Goal: Task Accomplishment & Management: Complete application form

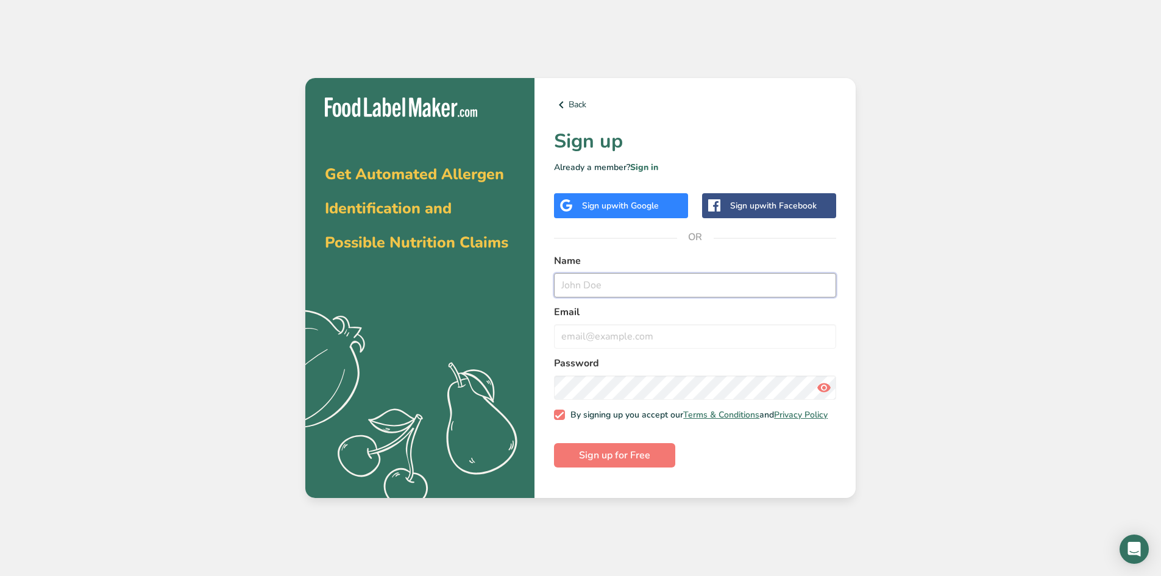
click at [629, 292] on input "text" at bounding box center [695, 285] width 282 height 24
click at [646, 168] on link "Sign in" at bounding box center [644, 168] width 28 height 12
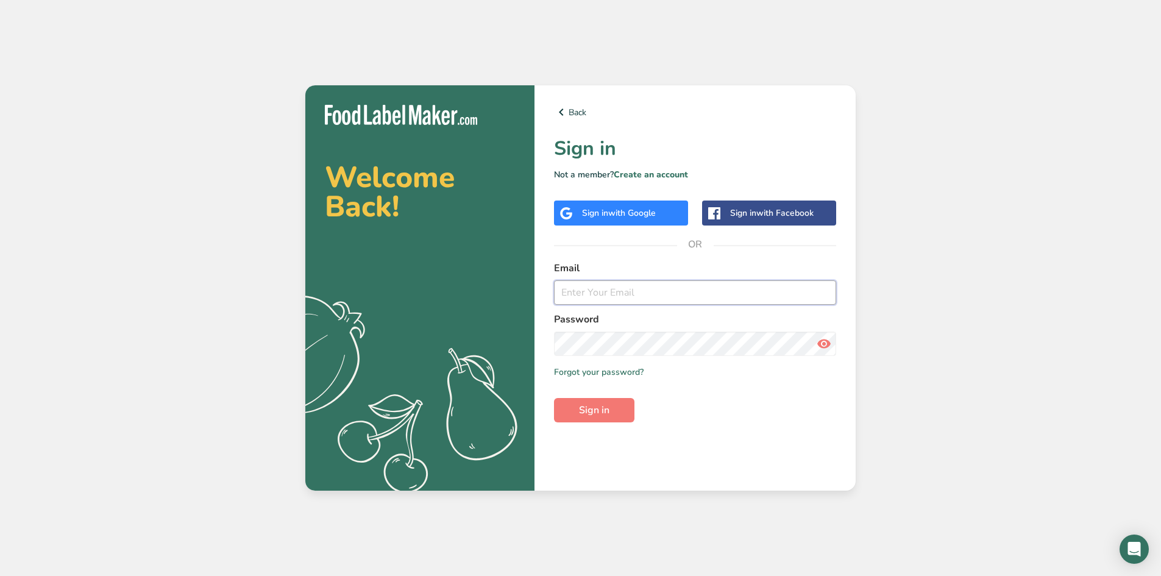
click at [638, 296] on input "email" at bounding box center [695, 292] width 282 height 24
type input "caliostacos@gmail.com"
click at [817, 340] on icon at bounding box center [824, 344] width 15 height 22
click at [583, 410] on span "Sign in" at bounding box center [594, 410] width 30 height 15
click at [607, 215] on div "Sign in with Google" at bounding box center [619, 213] width 74 height 13
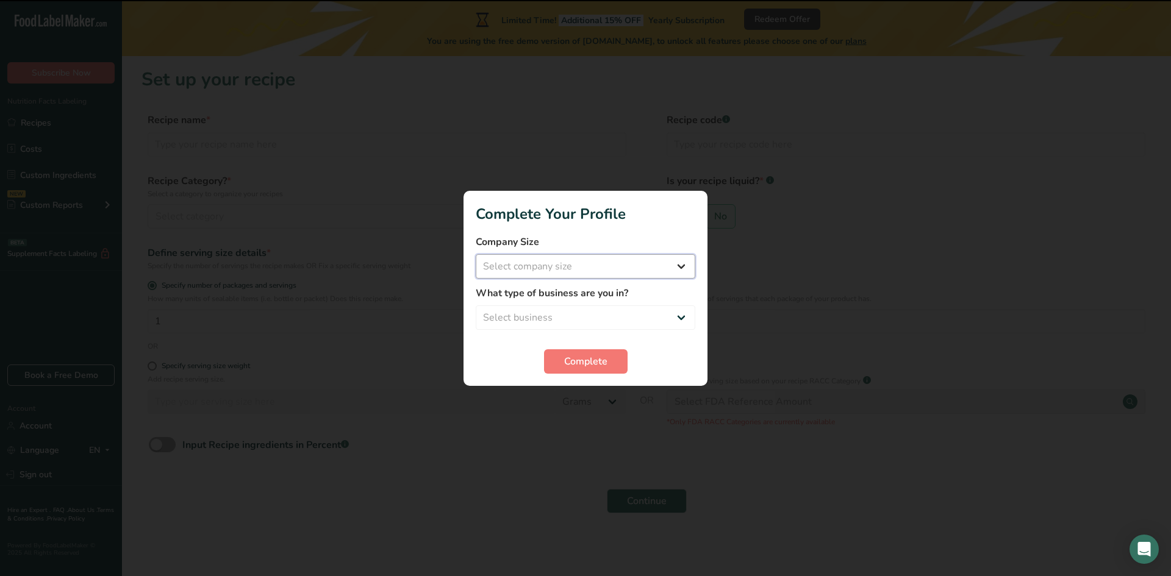
click at [549, 258] on select "Select company size Fewer than 10 Employees 10 to 50 Employees 51 to 500 Employ…" at bounding box center [585, 266] width 219 height 24
select select "1"
click at [476, 254] on select "Select company size Fewer than 10 Employees 10 to 50 Employees 51 to 500 Employ…" at bounding box center [585, 266] width 219 height 24
click at [555, 324] on select "Select business Packaged Food Manufacturer Restaurant & Cafe Bakery Meal Plans …" at bounding box center [585, 317] width 219 height 24
select select "2"
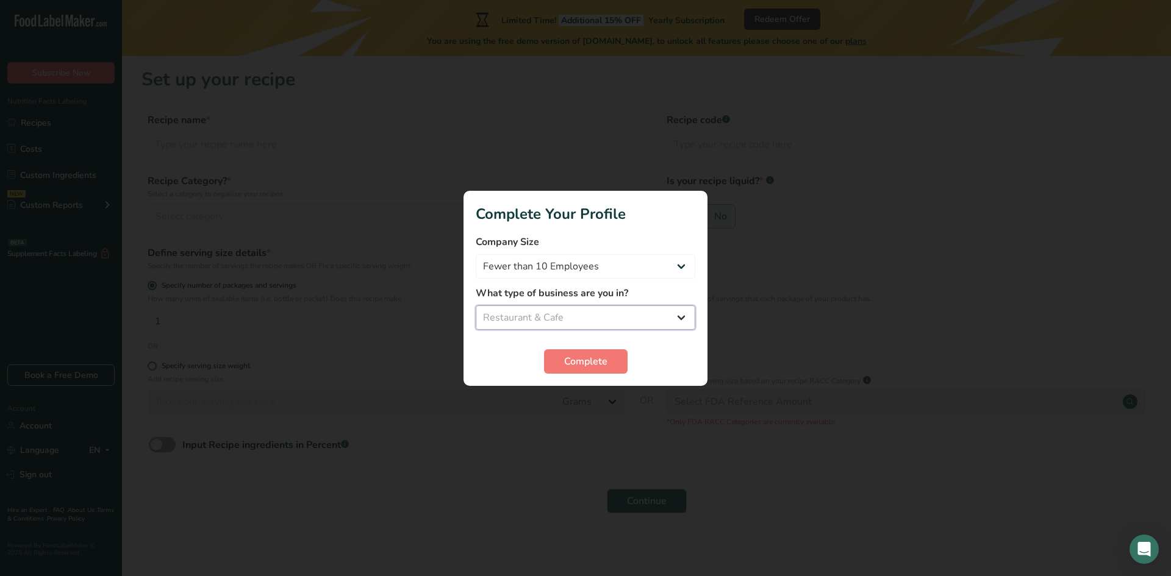
click at [476, 305] on select "Select business Packaged Food Manufacturer Restaurant & Cafe Bakery Meal Plans …" at bounding box center [585, 317] width 219 height 24
click at [585, 362] on span "Complete" at bounding box center [585, 361] width 43 height 15
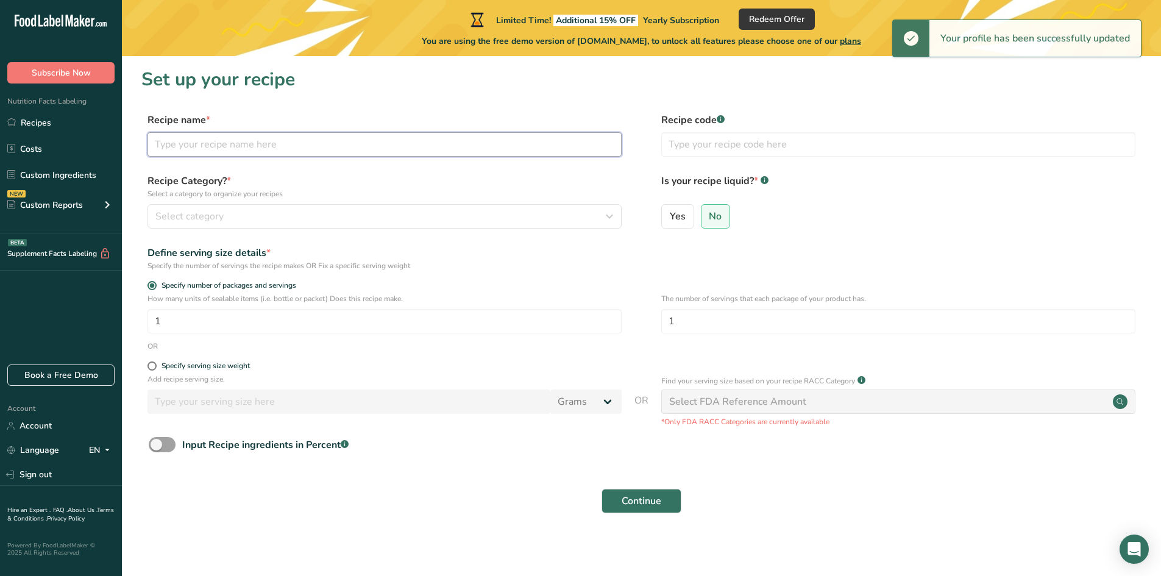
click at [260, 146] on input "text" at bounding box center [385, 144] width 474 height 24
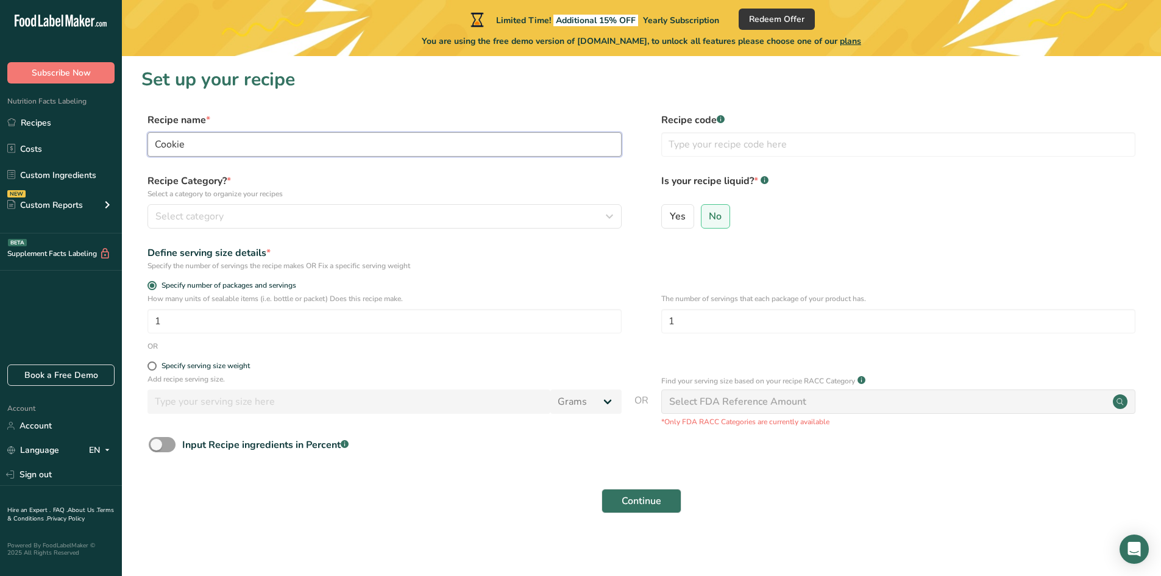
type input "Cookie"
click at [239, 214] on div "Select category" at bounding box center [380, 216] width 451 height 15
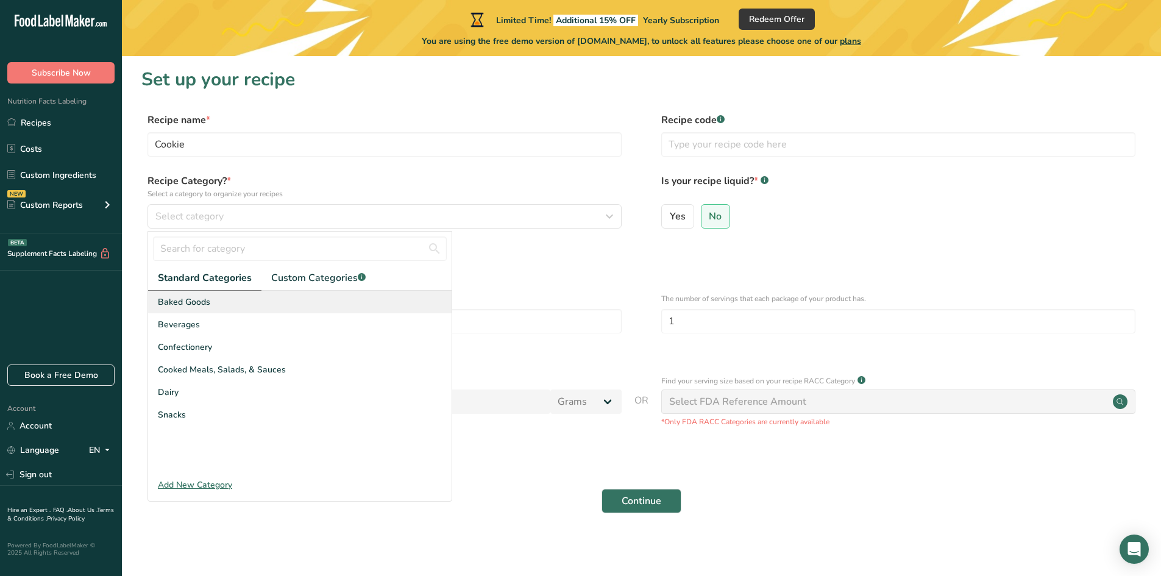
click at [195, 298] on span "Baked Goods" at bounding box center [184, 302] width 52 height 13
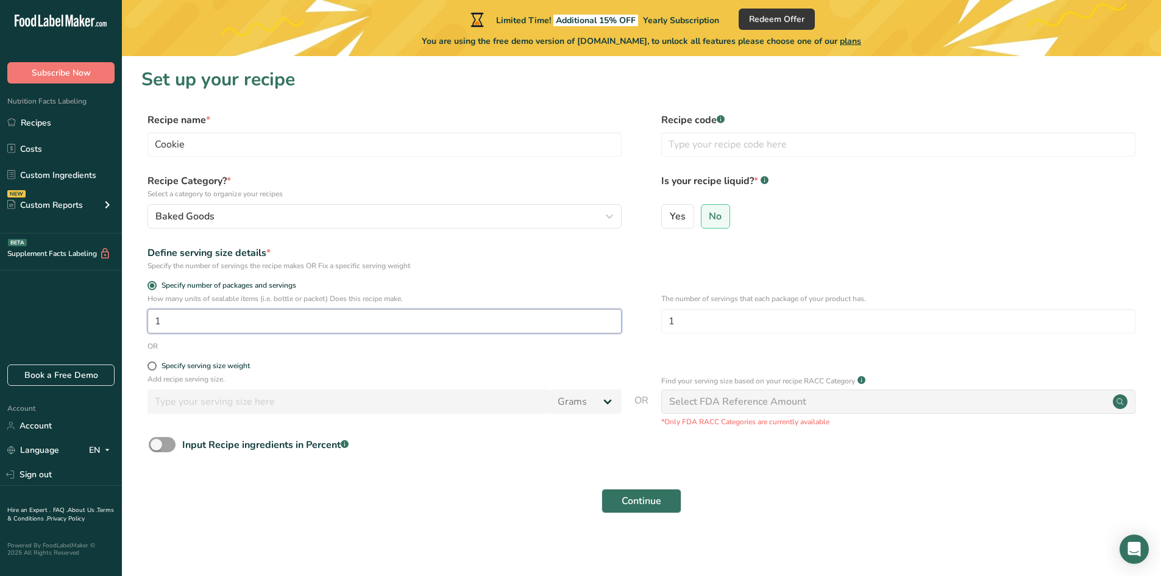
click at [249, 323] on input "1" at bounding box center [385, 321] width 474 height 24
click at [227, 312] on input "number" at bounding box center [385, 321] width 474 height 24
type input "48"
type input "3"
click at [628, 504] on span "Continue" at bounding box center [642, 501] width 40 height 15
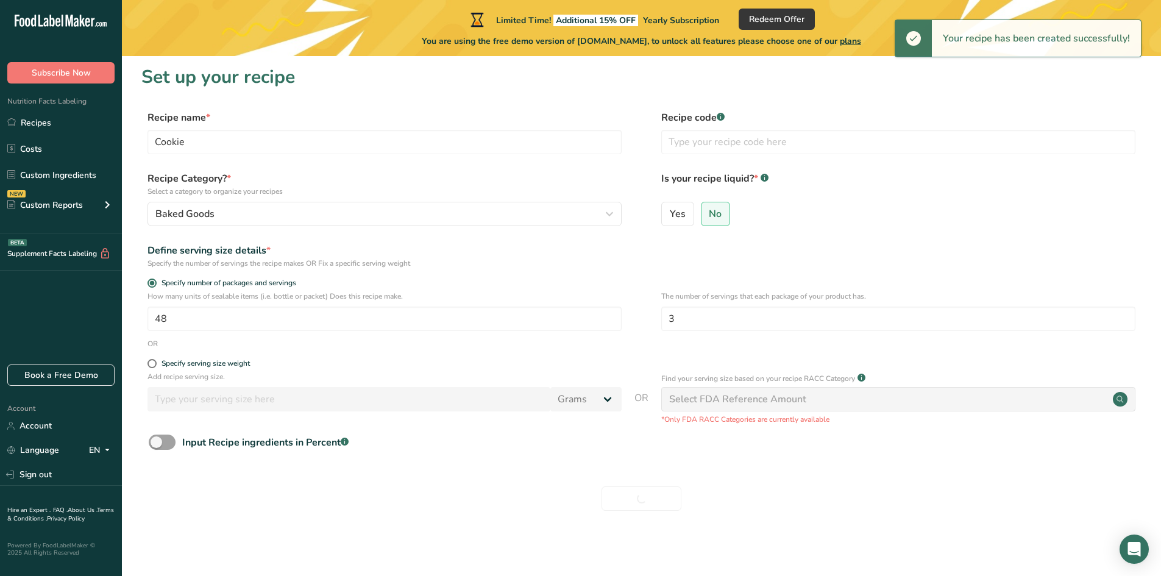
scroll to position [3, 0]
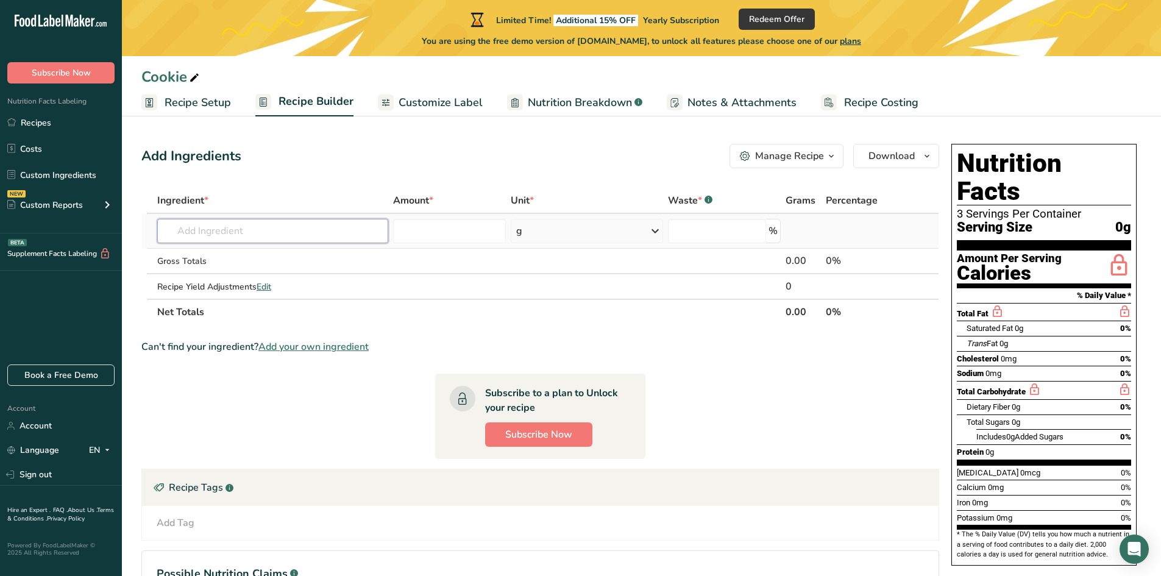
click at [257, 226] on input "text" at bounding box center [272, 231] width 231 height 24
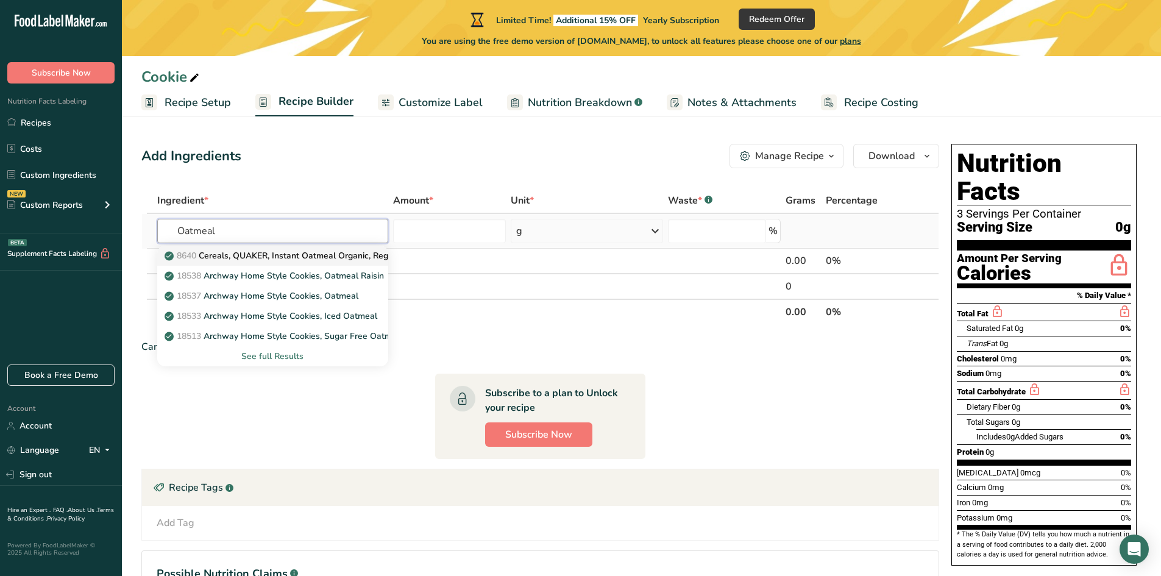
type input "Oatmeal"
click at [215, 250] on p "8640 Cereals, QUAKER, Instant Oatmeal Organic, Regular" at bounding box center [285, 255] width 237 height 13
type input "Cereals, QUAKER, Instant Oatmeal Organic, Regular"
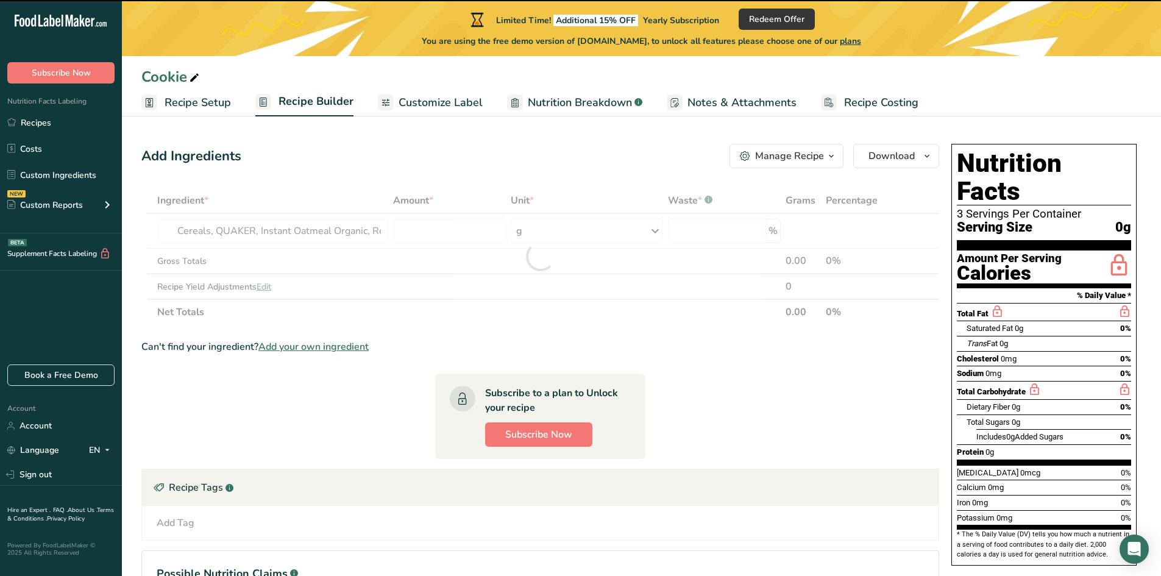
type input "0"
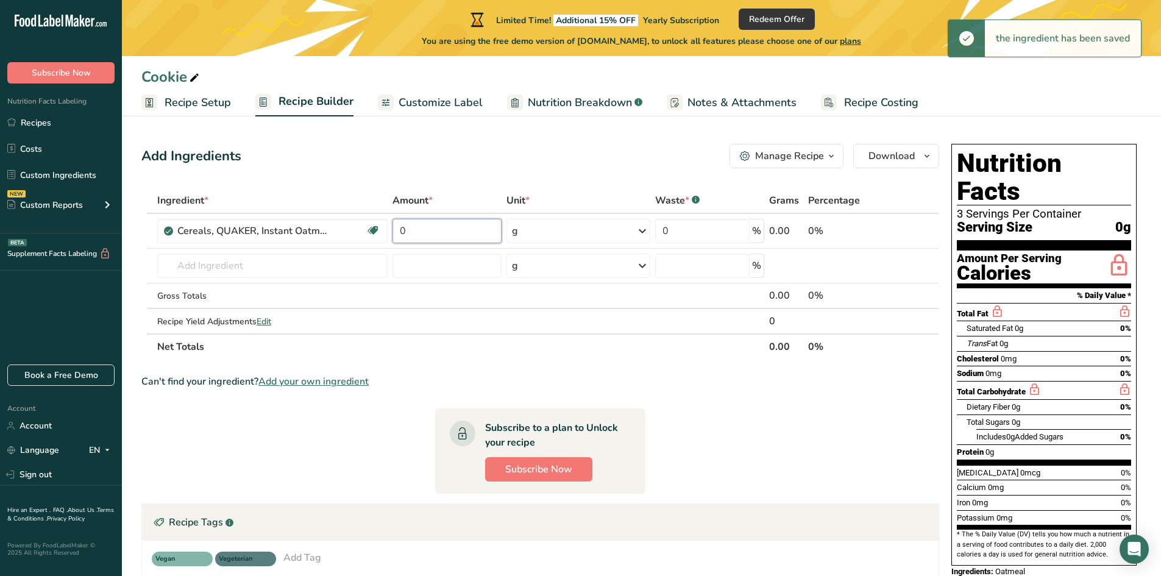
click at [425, 237] on input "0" at bounding box center [447, 231] width 109 height 24
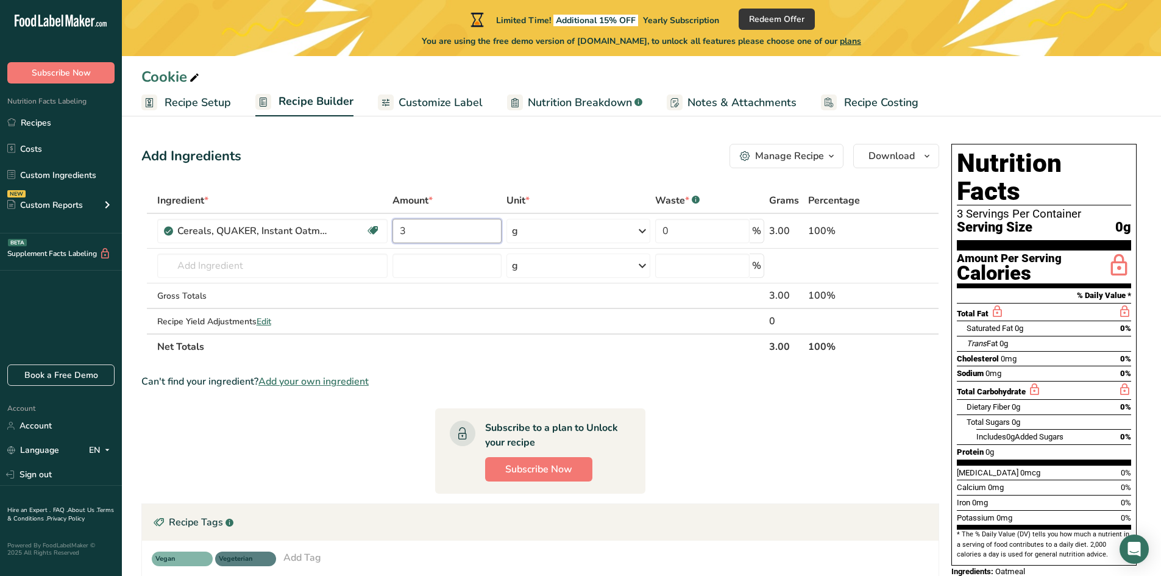
type input "3"
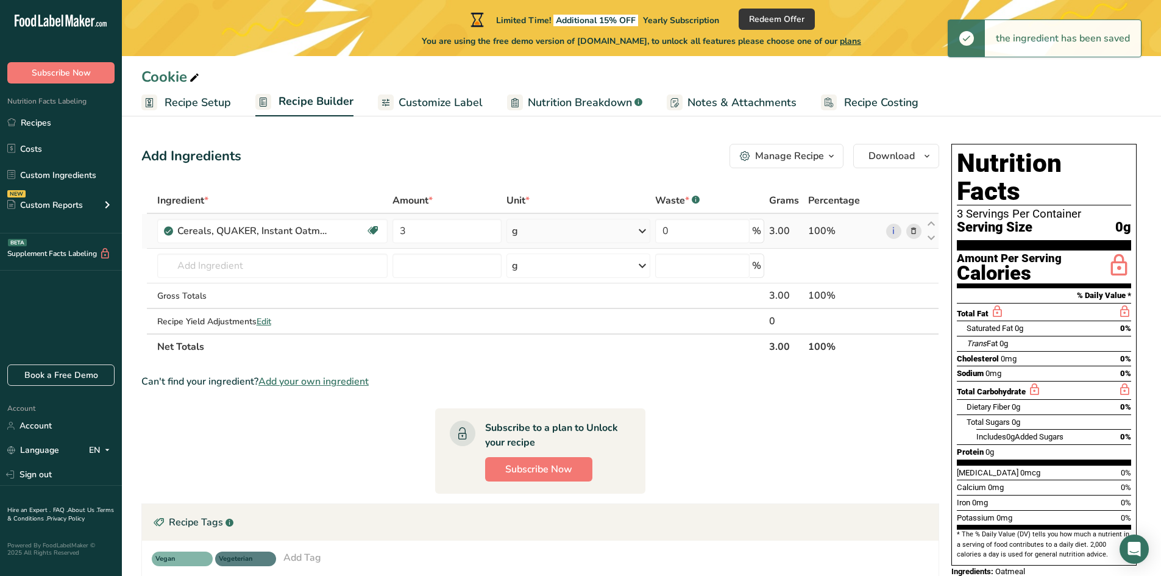
click at [617, 238] on div "g" at bounding box center [579, 231] width 144 height 24
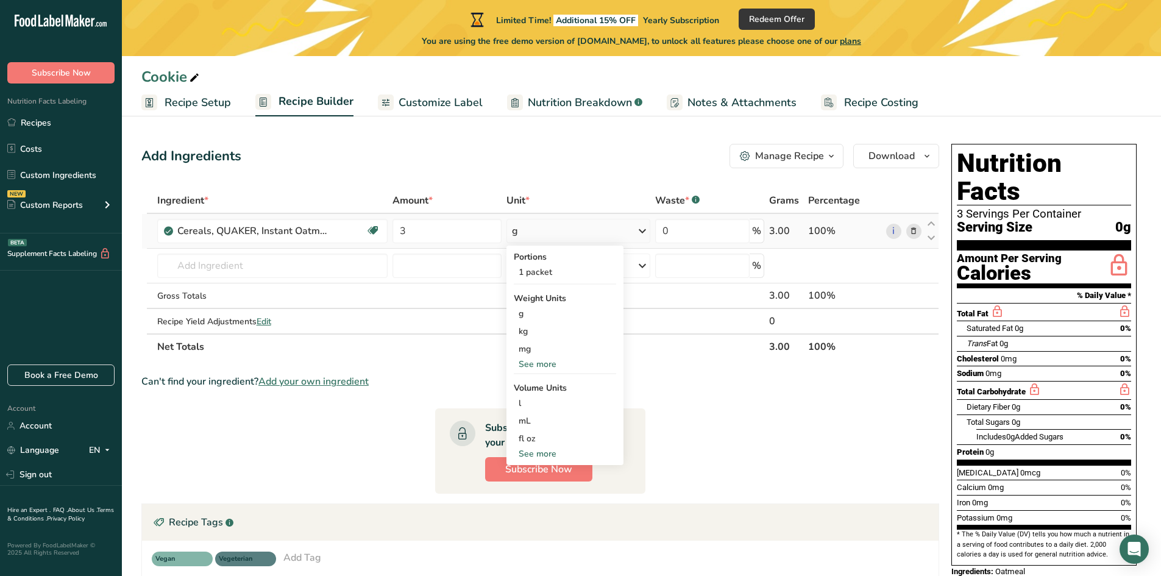
click at [544, 452] on div "See more" at bounding box center [565, 453] width 102 height 13
click at [532, 492] on div "cup" at bounding box center [565, 491] width 93 height 13
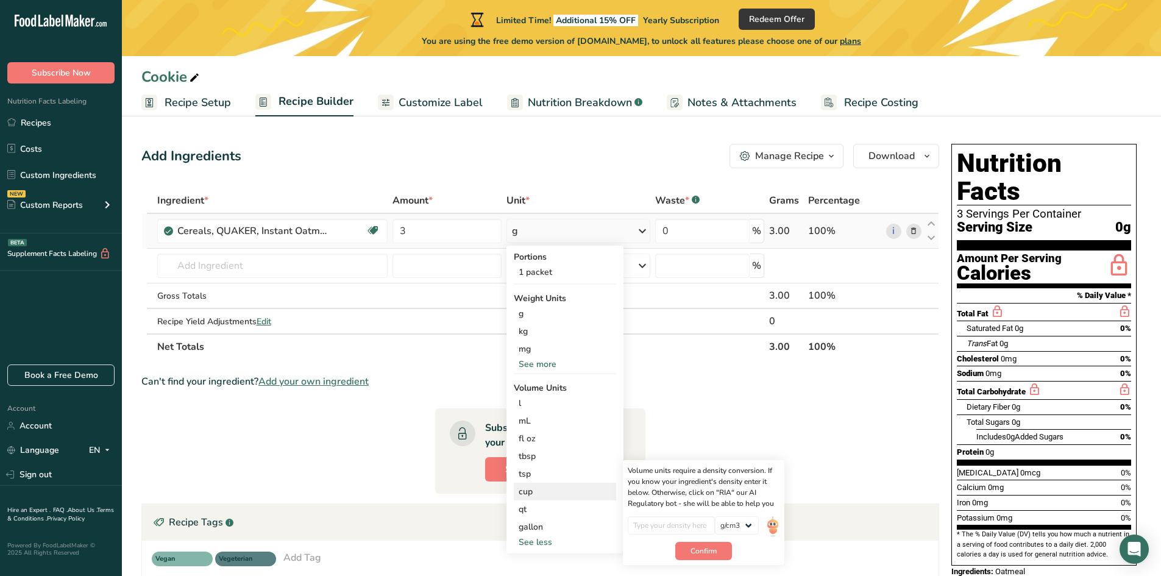
click at [535, 495] on div "cup" at bounding box center [565, 491] width 93 height 13
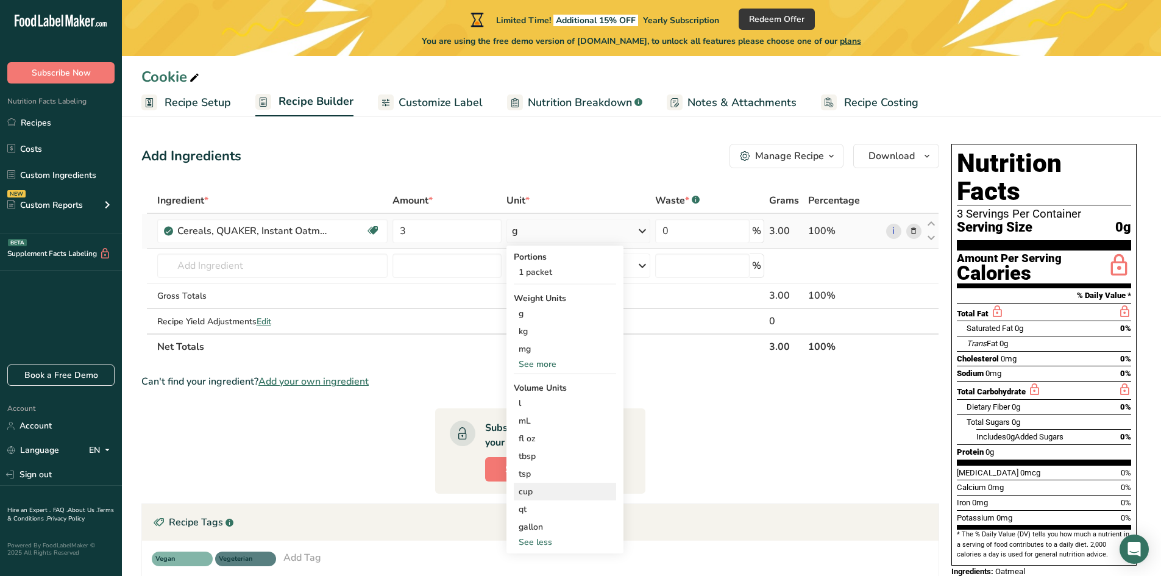
click at [532, 493] on div "cup" at bounding box center [565, 491] width 93 height 13
click at [666, 524] on input "number" at bounding box center [671, 525] width 87 height 18
click at [671, 524] on input "number" at bounding box center [671, 525] width 87 height 18
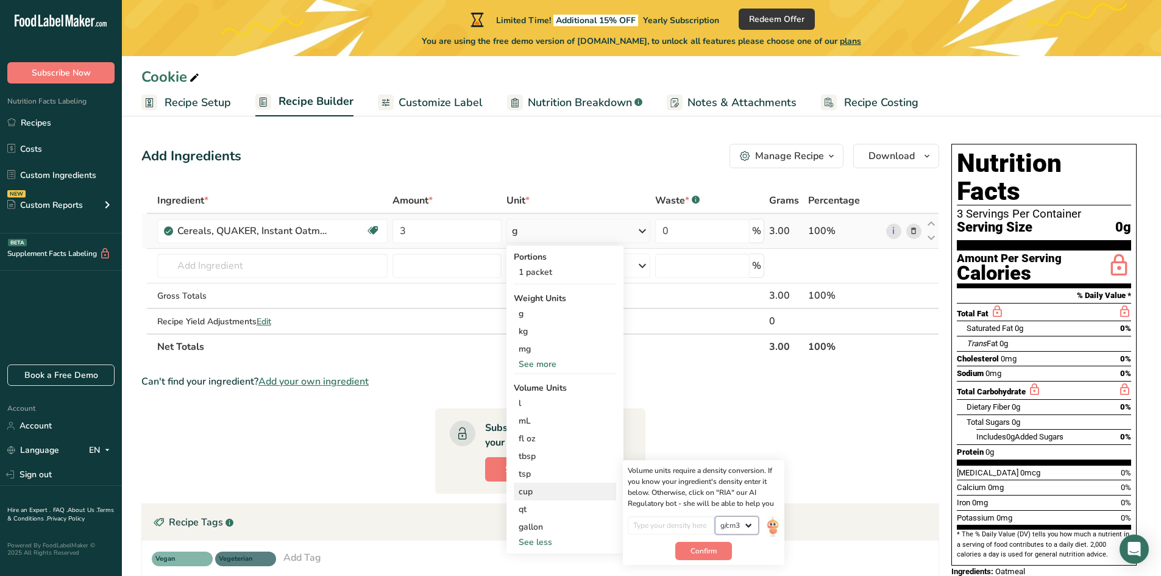
click at [740, 521] on select "lb/ft3 g/cm3" at bounding box center [737, 525] width 44 height 18
click at [657, 551] on div "Confirm" at bounding box center [704, 551] width 152 height 18
click at [526, 488] on div "cup" at bounding box center [565, 491] width 93 height 13
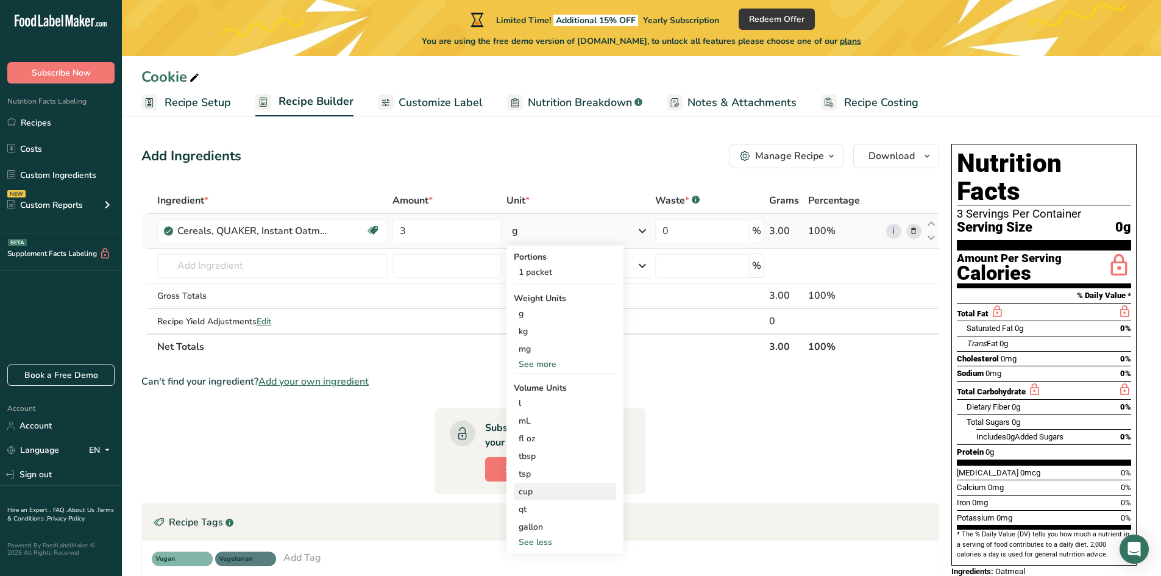
click at [540, 494] on div "cup" at bounding box center [565, 491] width 93 height 13
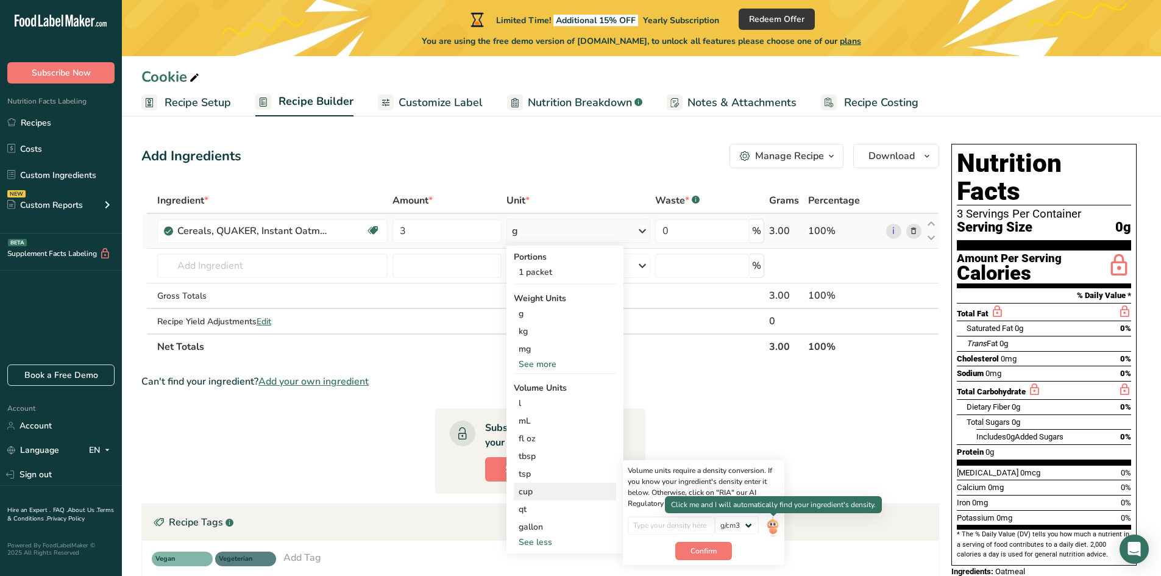
click at [775, 530] on img at bounding box center [772, 526] width 13 height 21
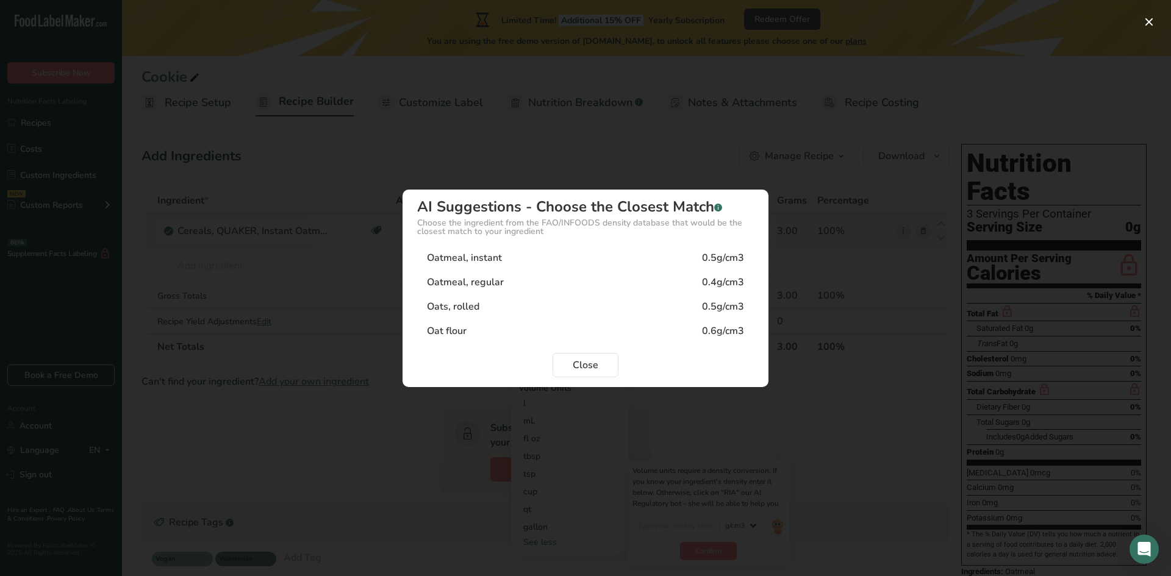
click at [486, 280] on div "Oatmeal, regular" at bounding box center [465, 282] width 77 height 15
type input "0.4"
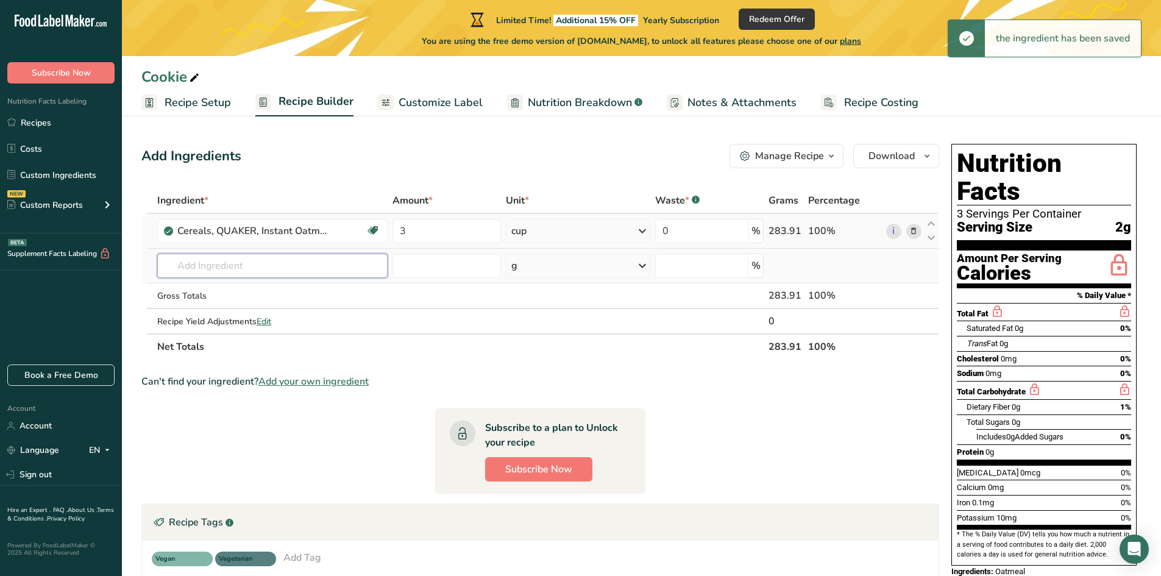
click at [279, 269] on input "text" at bounding box center [272, 266] width 231 height 24
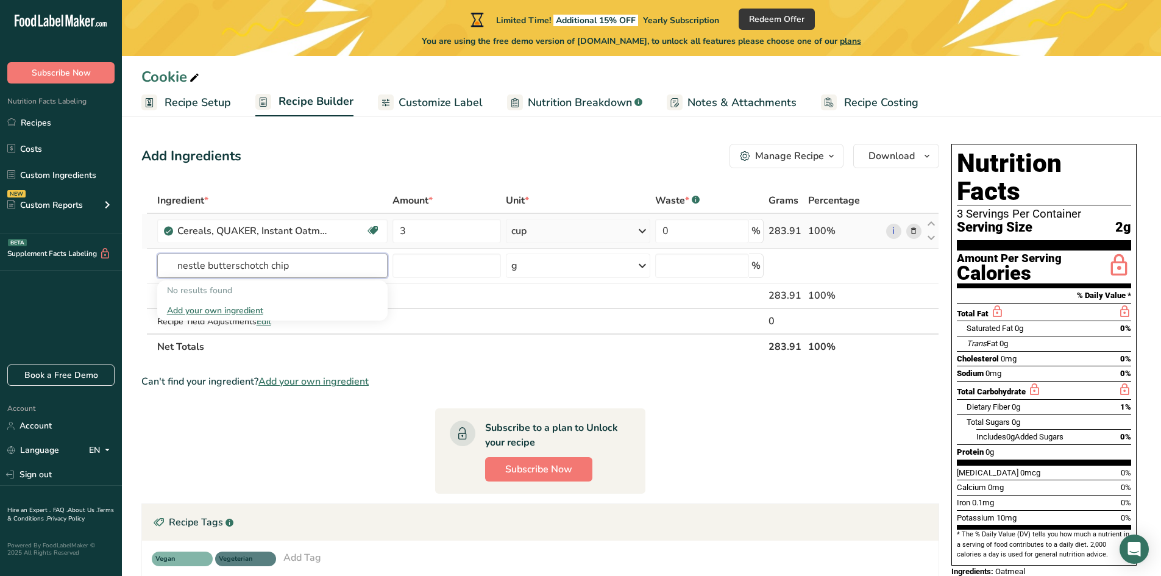
type input "nestle butterschotch chip"
type input "tollhouse butterscotch chips"
paste input "Nestle Toll House Butterscotch Baking Chips, Morsels, 11 oz Bag"
drag, startPoint x: 297, startPoint y: 264, endPoint x: 421, endPoint y: 269, distance: 124.5
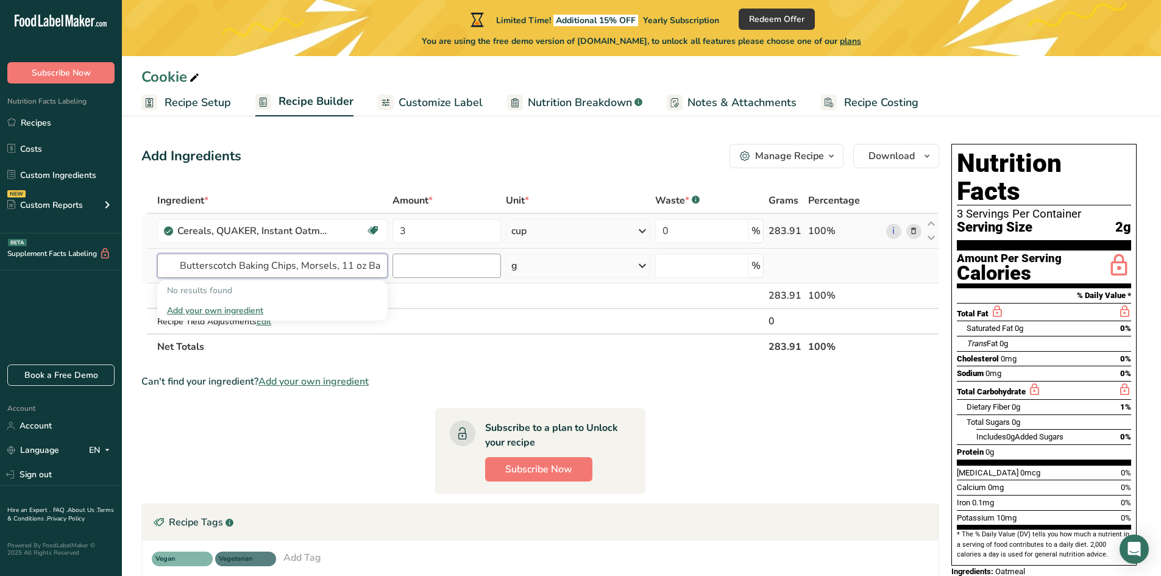
click at [421, 269] on tr "Nestle Toll House Butterscotch Baking Chips, Morsels, 11 oz Bag No results foun…" at bounding box center [540, 266] width 797 height 35
type input "Nestle Toll House Butterscotch Baking Chips"
